Goal: Information Seeking & Learning: Learn about a topic

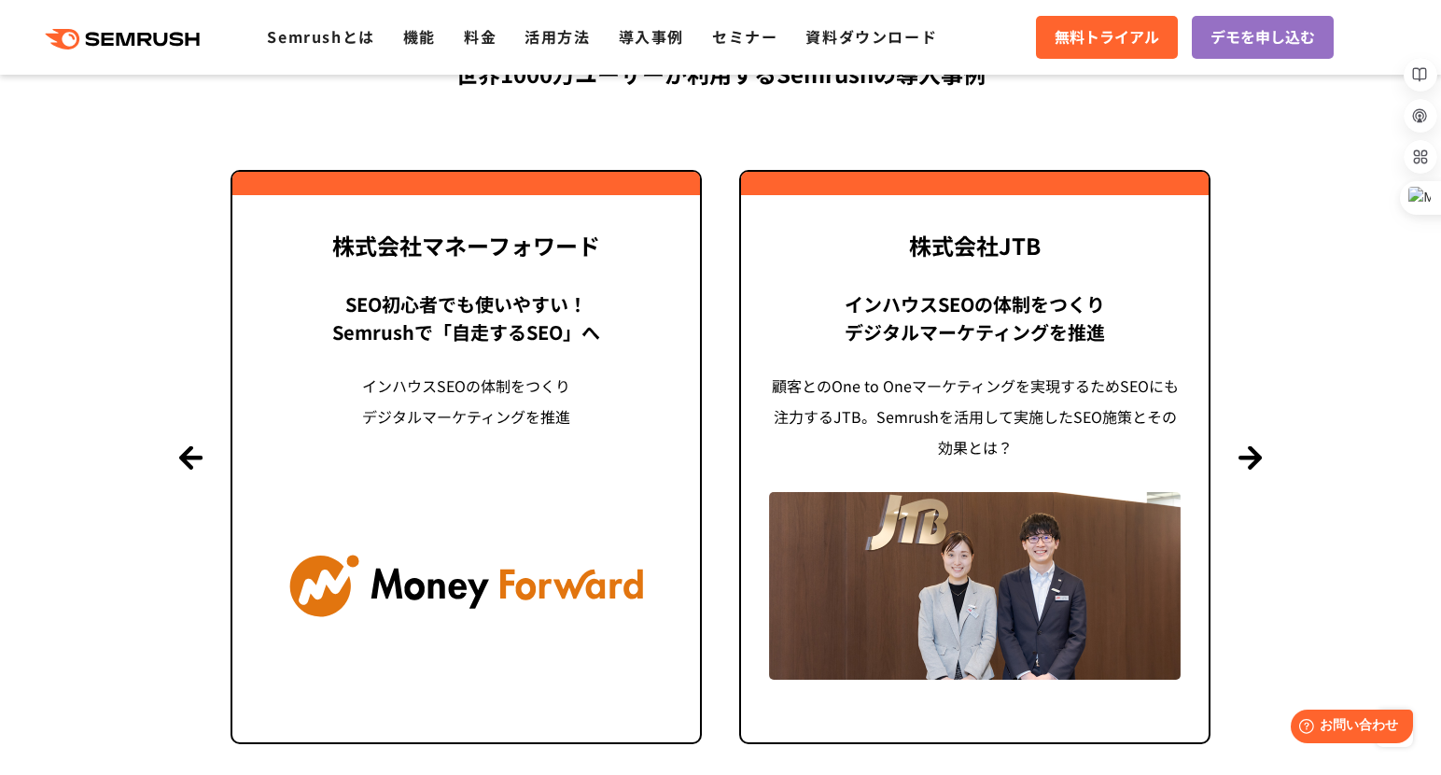
scroll to position [4574, 0]
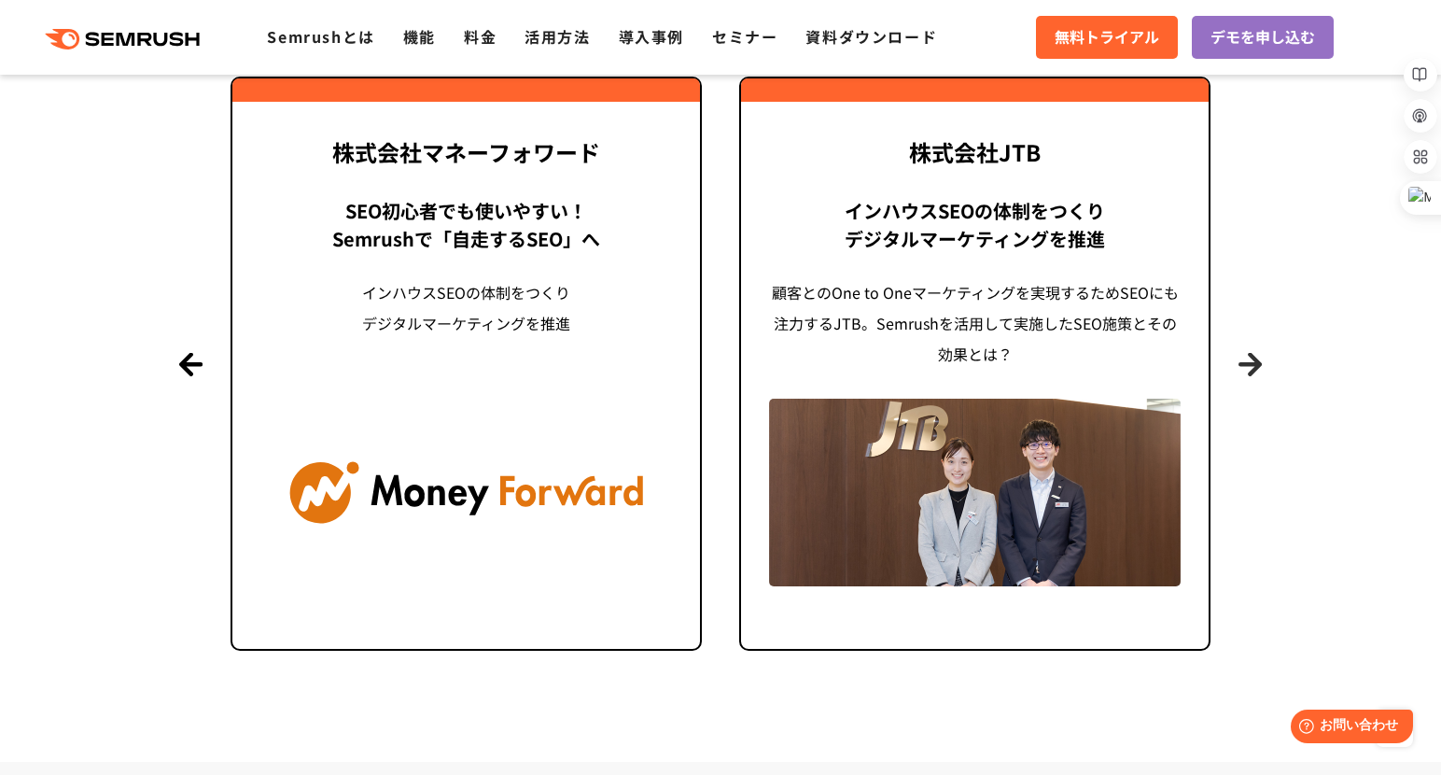
click at [1262, 367] on button "Next" at bounding box center [1250, 363] width 23 height 23
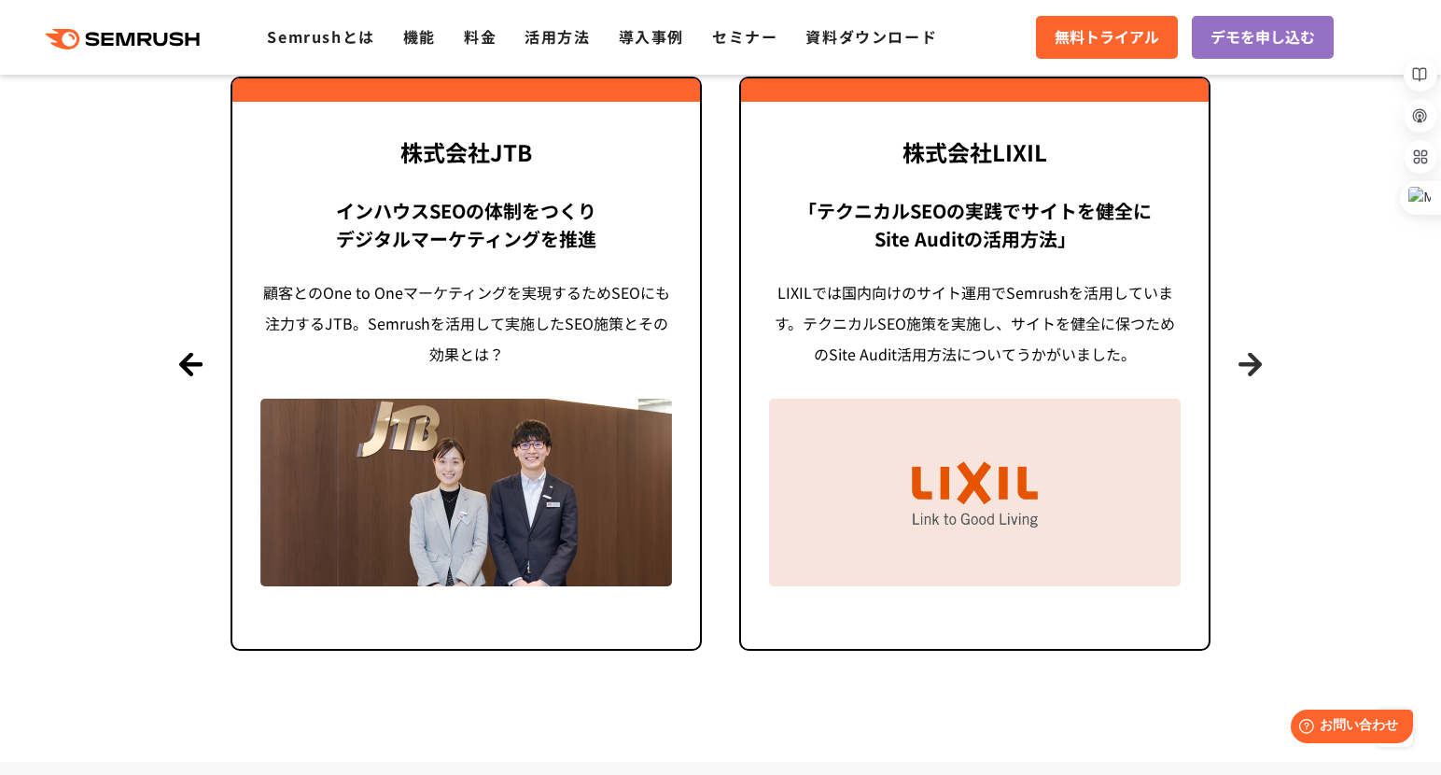
click at [1255, 365] on button "Next" at bounding box center [1250, 363] width 23 height 23
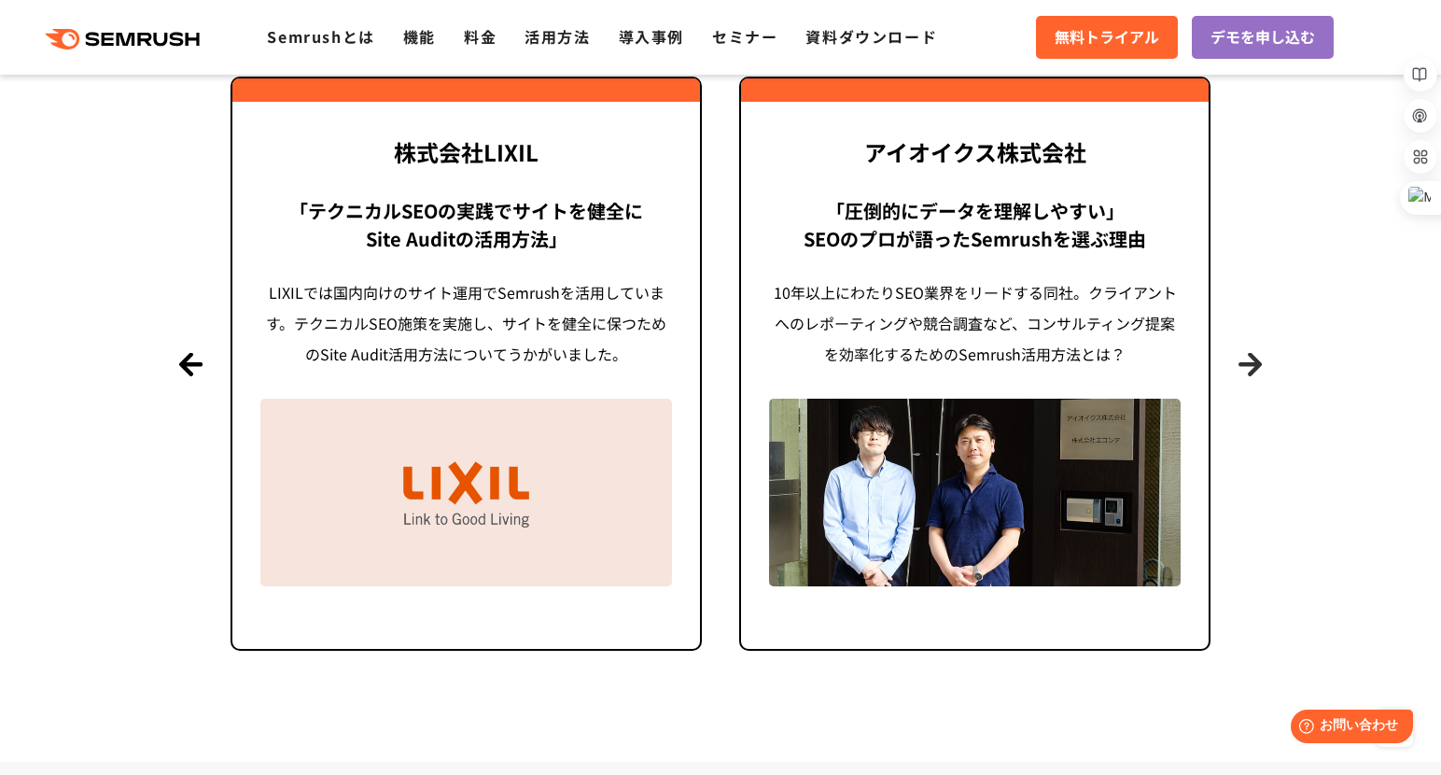
click at [1255, 365] on button "Next" at bounding box center [1250, 363] width 23 height 23
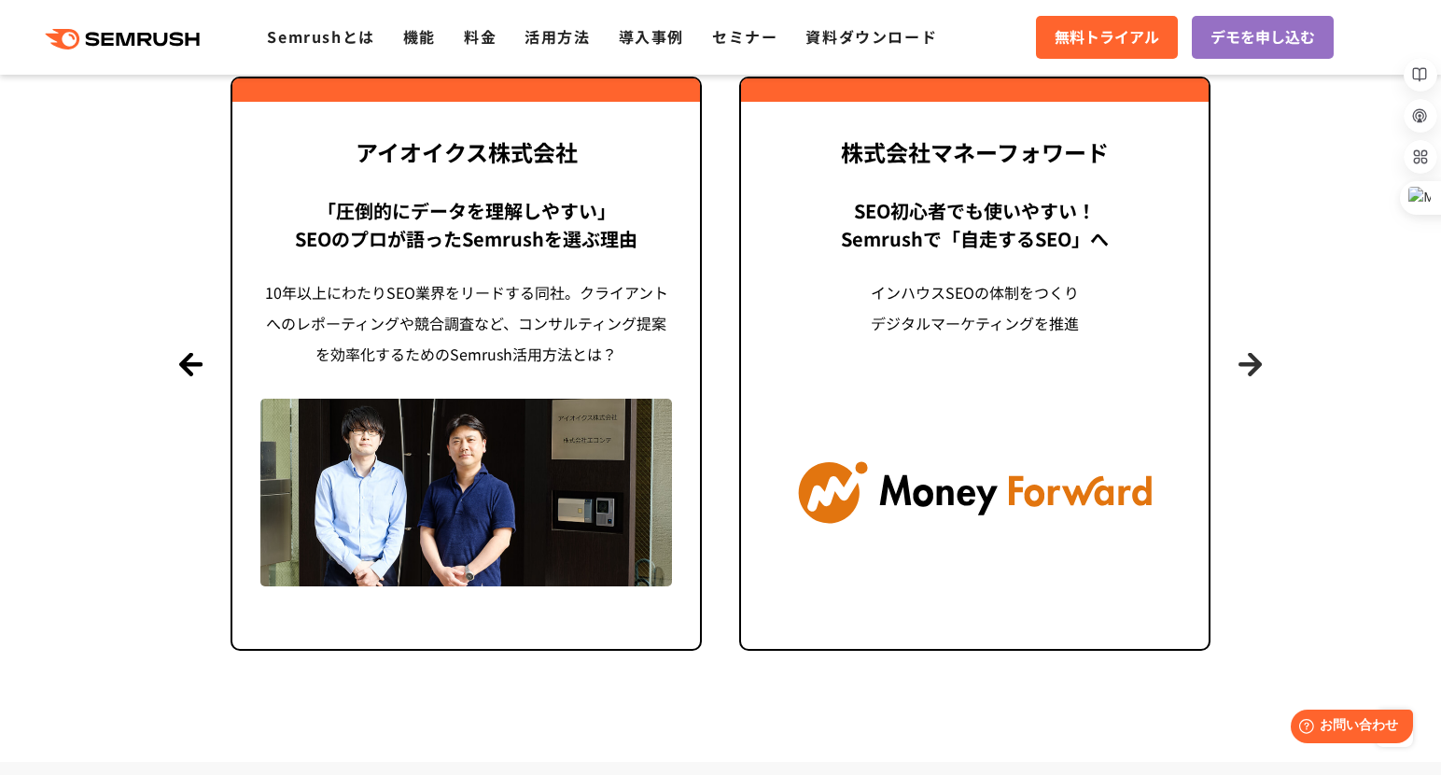
click at [1255, 365] on button "Next" at bounding box center [1250, 363] width 23 height 23
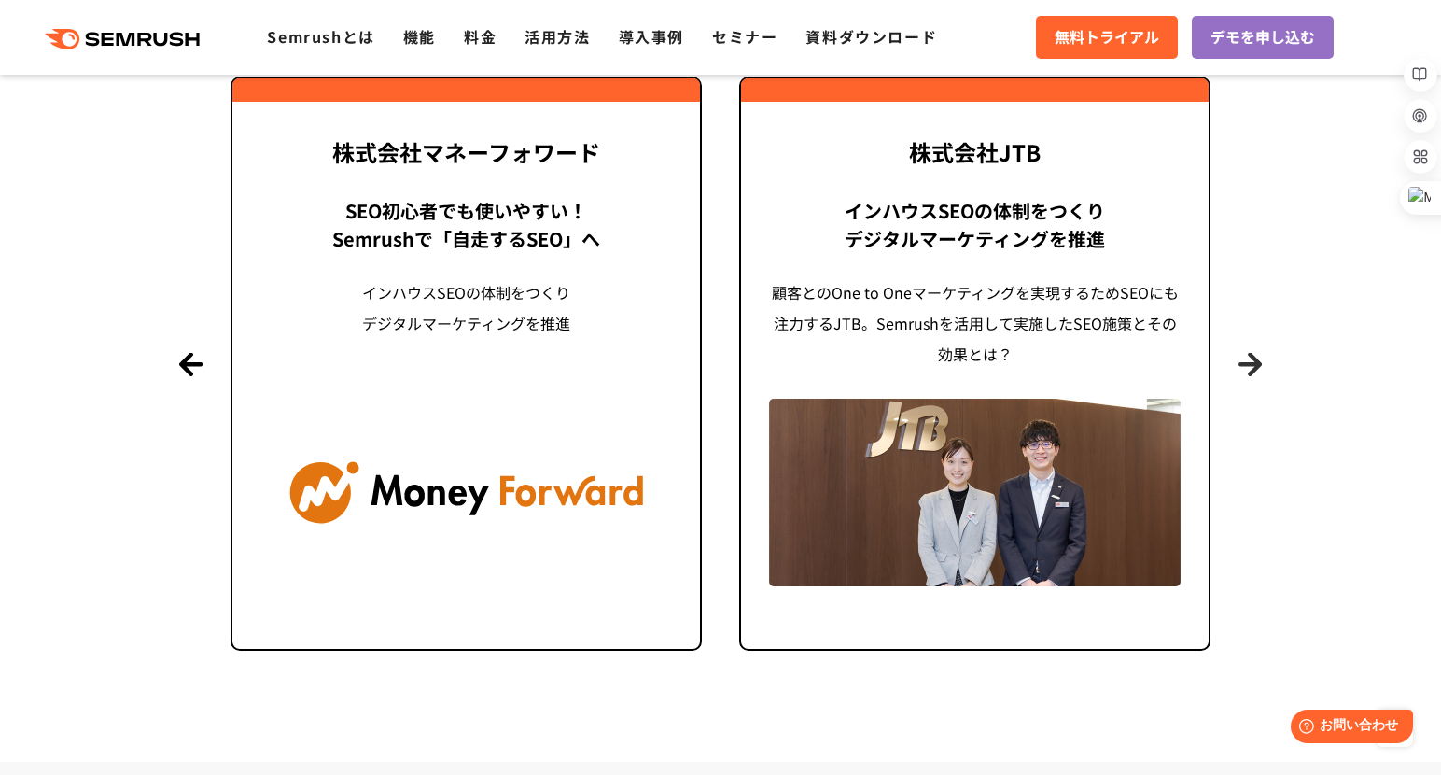
click at [1255, 365] on button "Next" at bounding box center [1250, 363] width 23 height 23
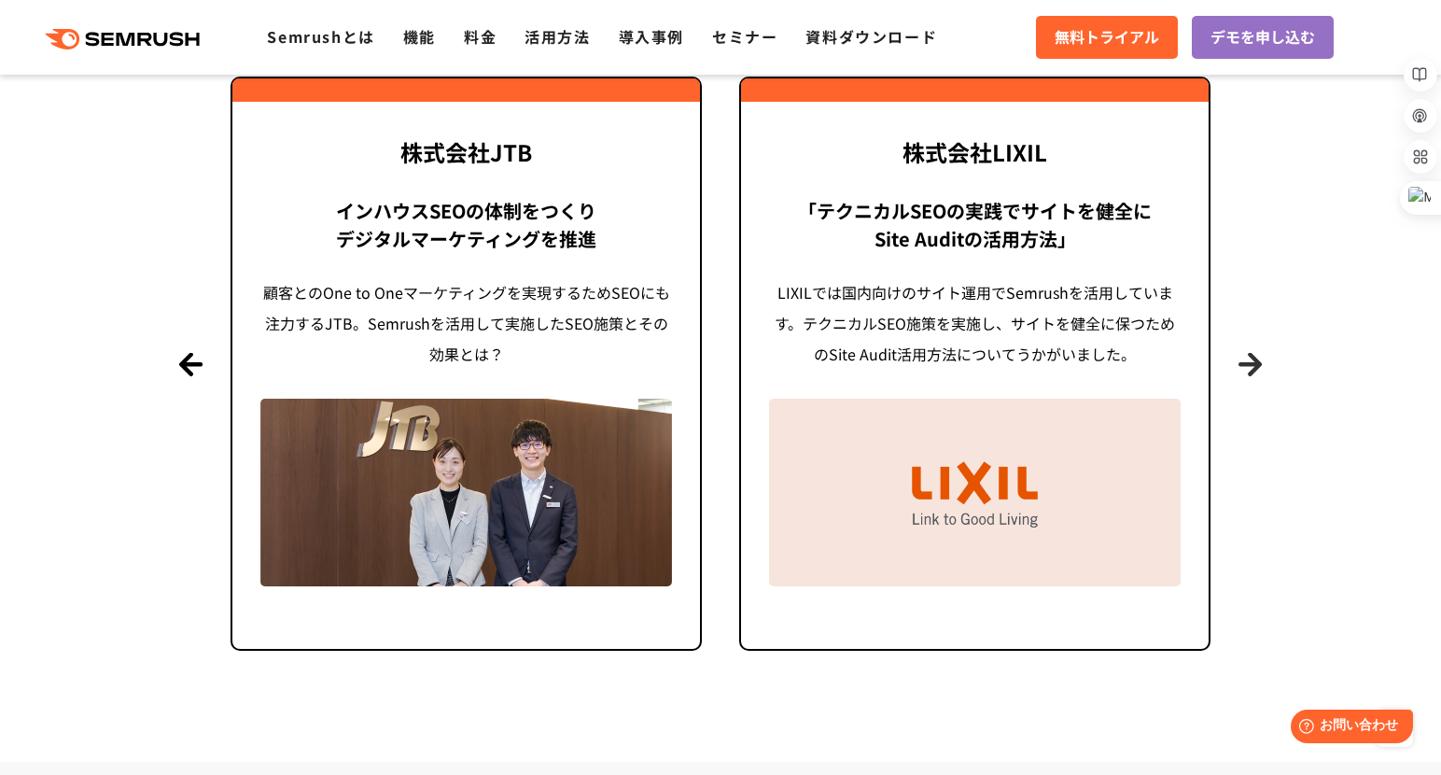
click at [1255, 365] on button "Next" at bounding box center [1250, 363] width 23 height 23
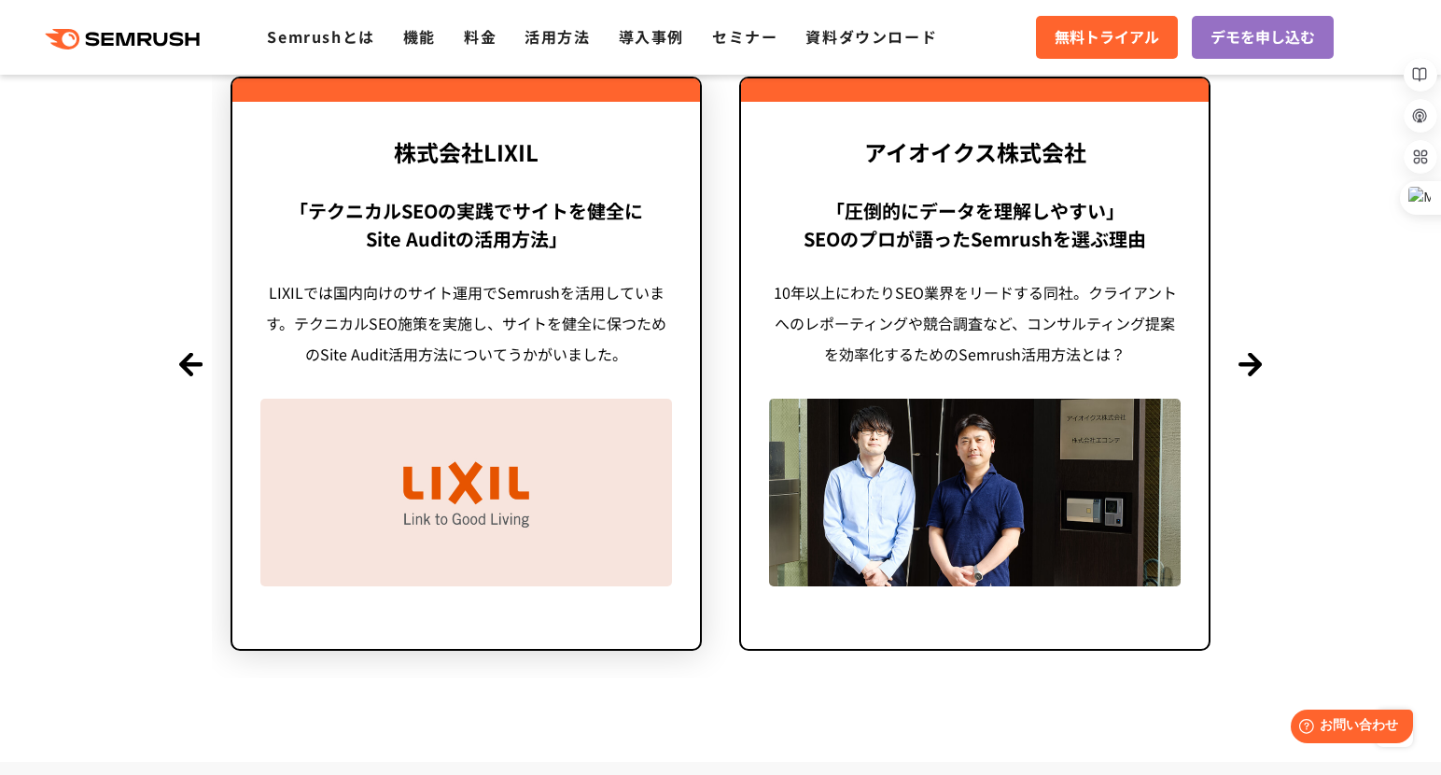
click at [691, 146] on link "株式会社LIXIL 「テクニカルSEOの実践でサイトを健全に Site Auditの活用方法」 LIXILでは国内向けのサイト運用でSemrushを活用してい…" at bounding box center [466, 363] width 471 height 573
